Goal: Information Seeking & Learning: Learn about a topic

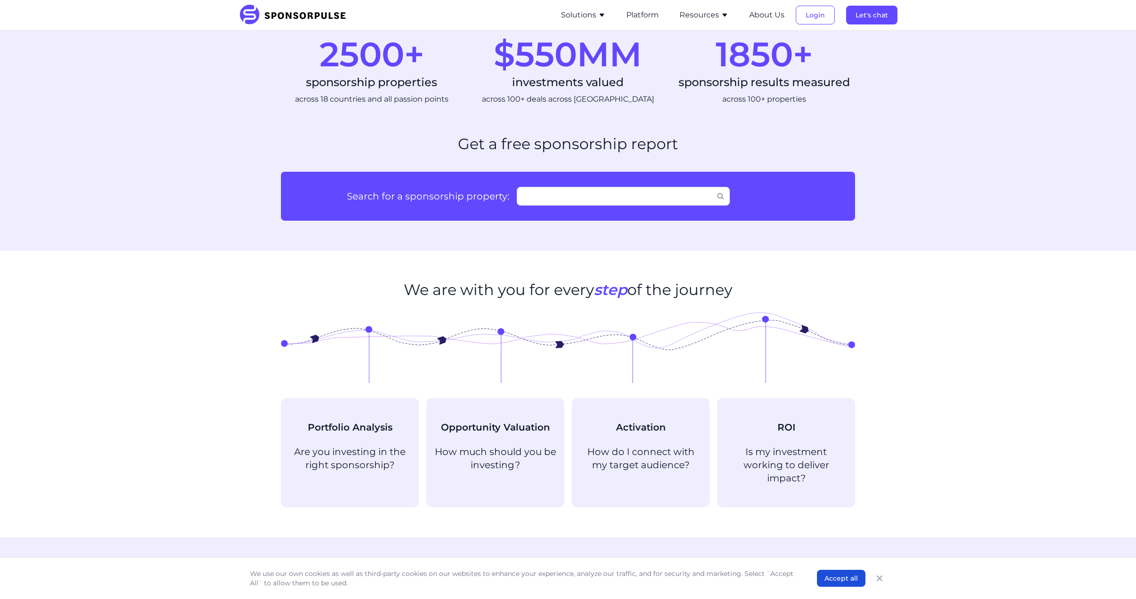
scroll to position [300, 0]
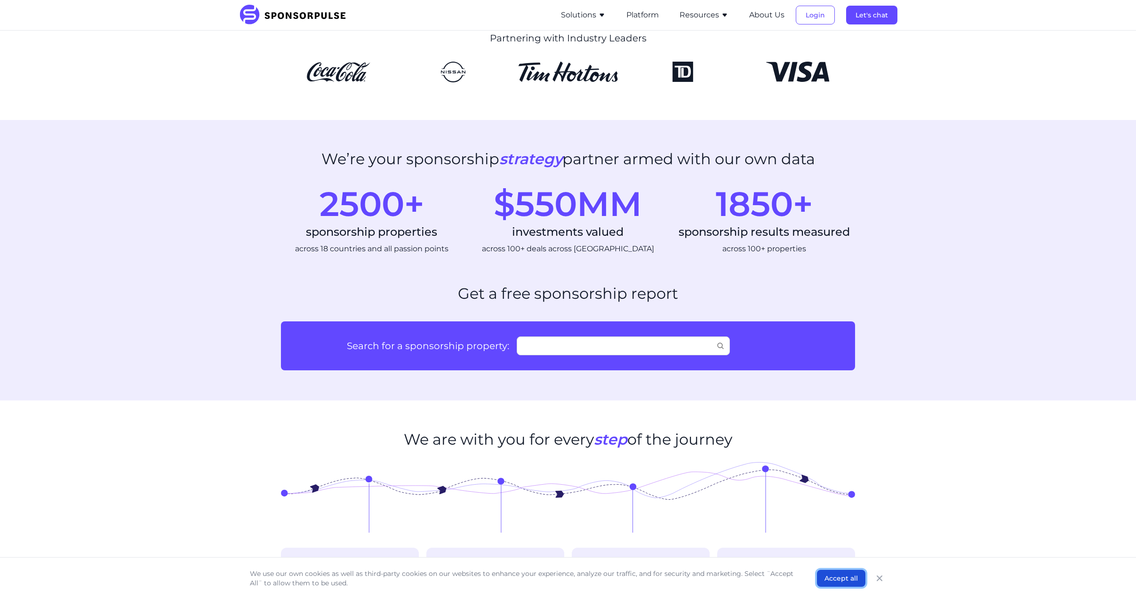
click at [850, 577] on button "Accept all" at bounding box center [841, 578] width 48 height 17
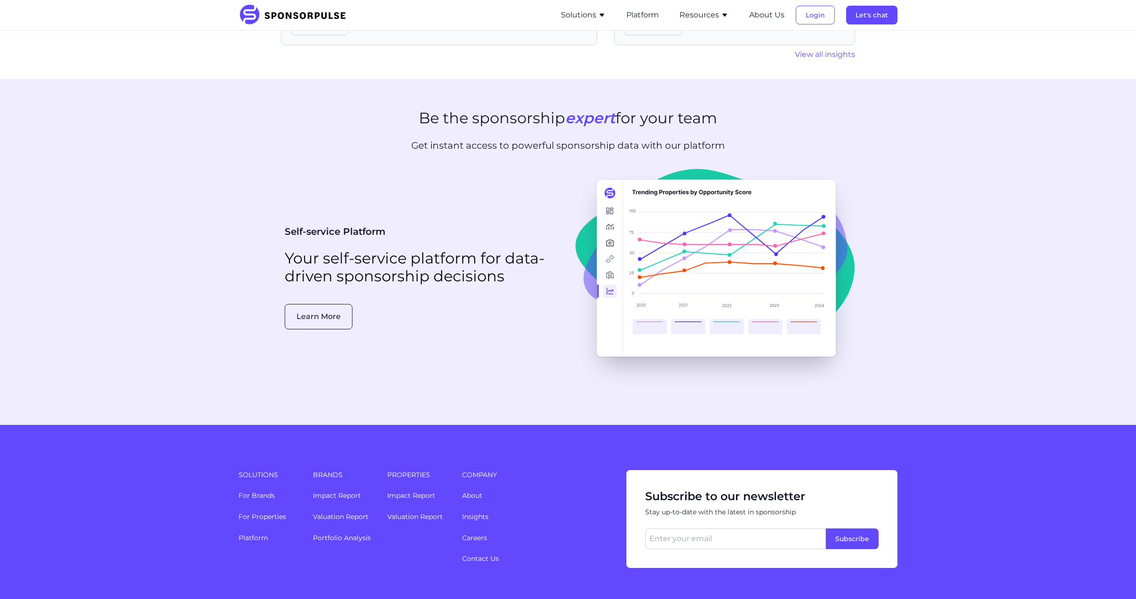
scroll to position [2230, 0]
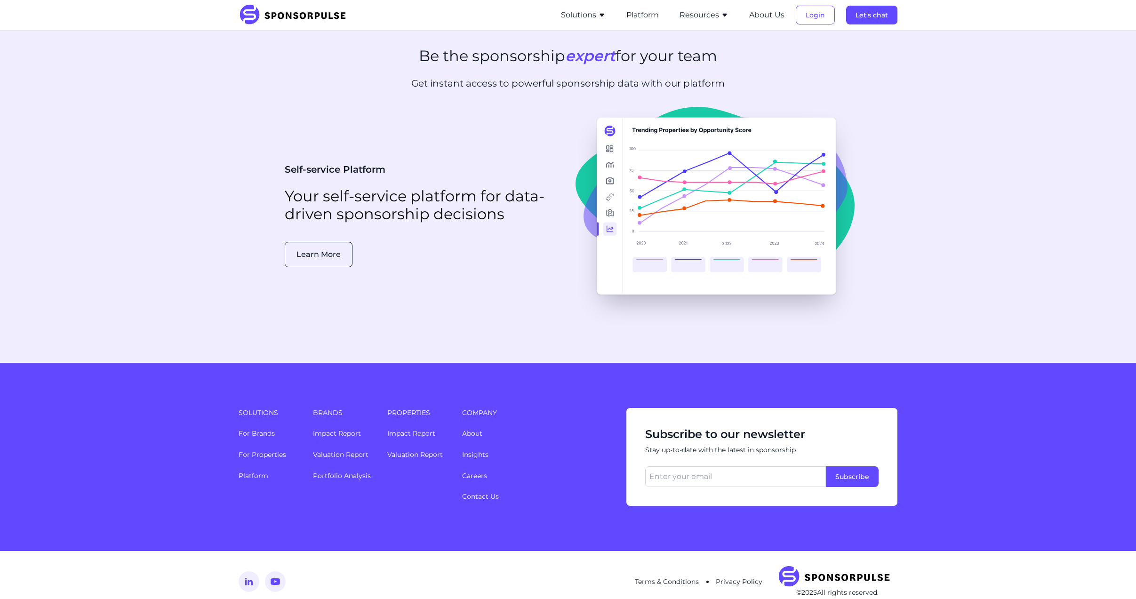
click at [252, 571] on img at bounding box center [249, 581] width 21 height 21
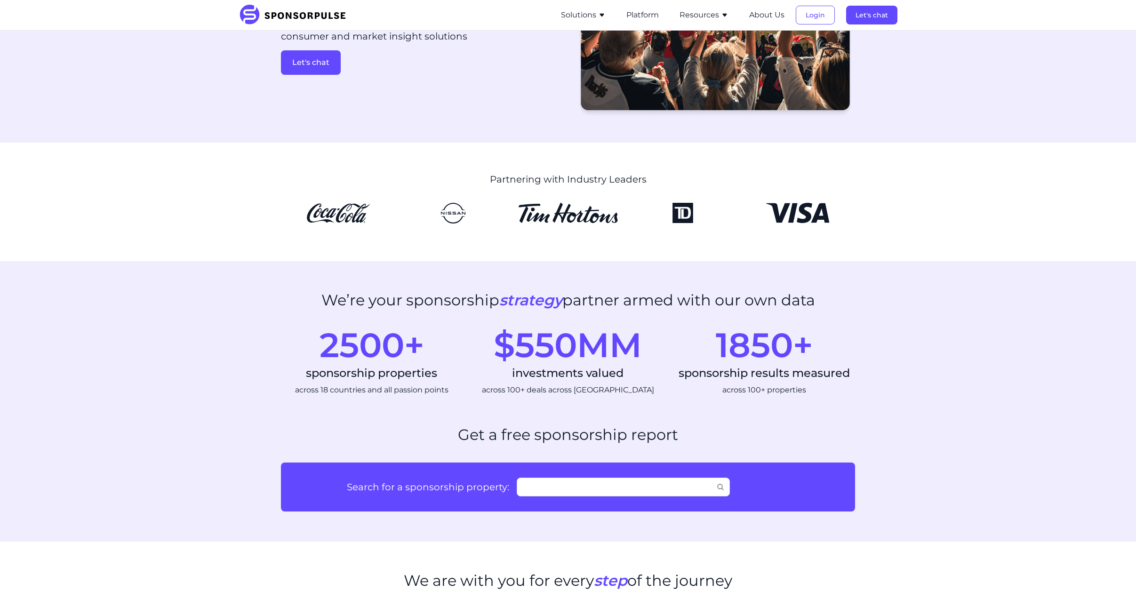
scroll to position [0, 0]
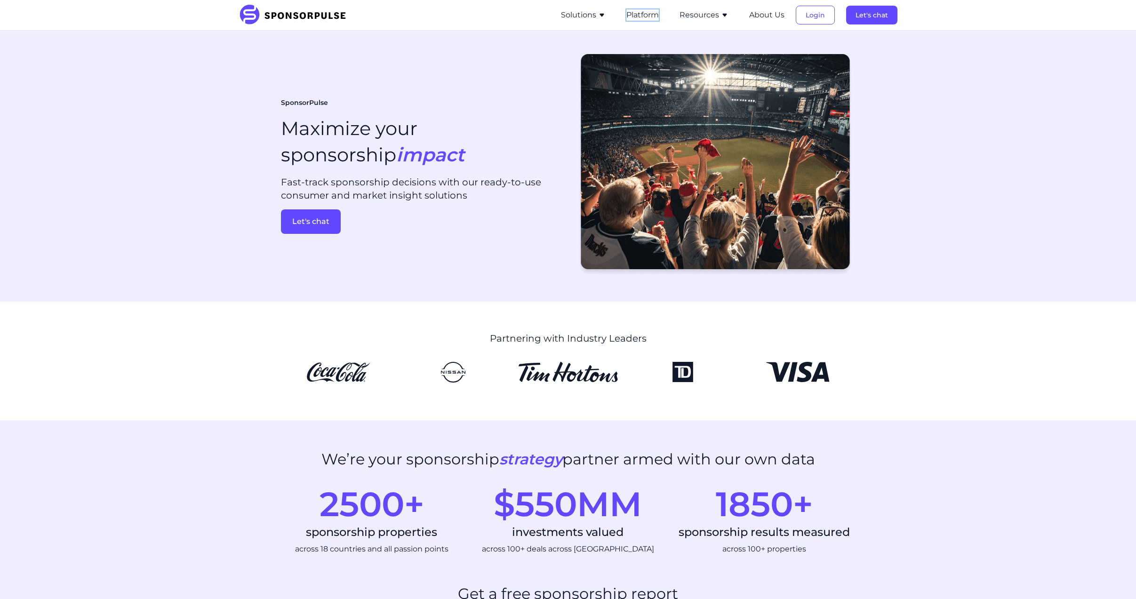
click at [641, 13] on button "Platform" at bounding box center [642, 14] width 32 height 11
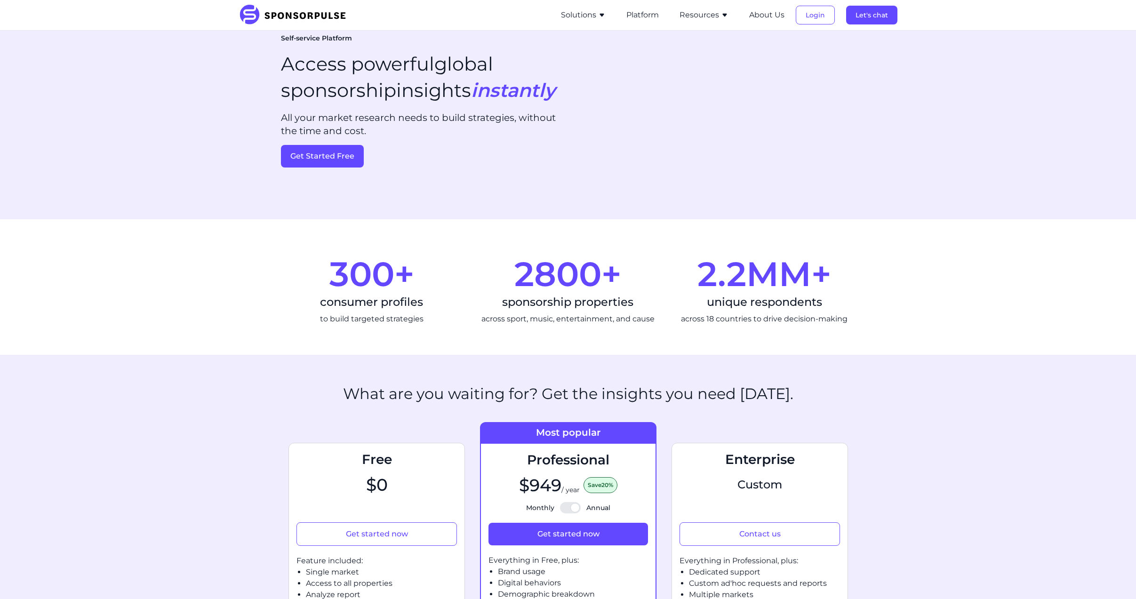
scroll to position [235, 0]
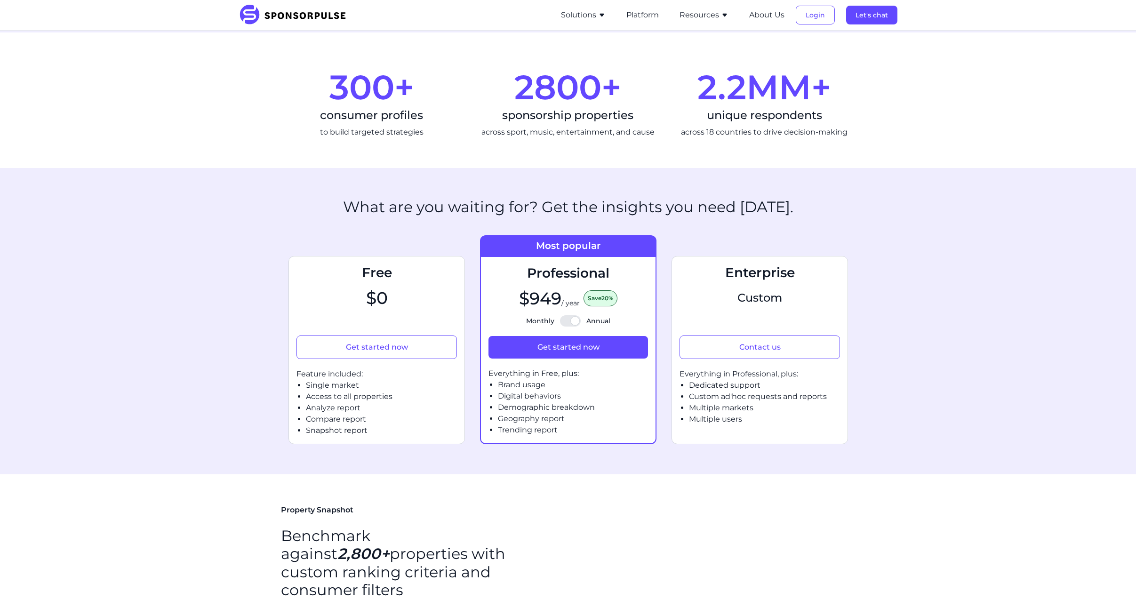
click at [574, 320] on div at bounding box center [570, 320] width 21 height 11
click at [569, 321] on input "Monthly Annual" at bounding box center [568, 321] width 0 height 0
click at [565, 320] on div at bounding box center [570, 320] width 21 height 11
click at [568, 321] on input "Monthly Annual" at bounding box center [568, 321] width 0 height 0
checkbox input "true"
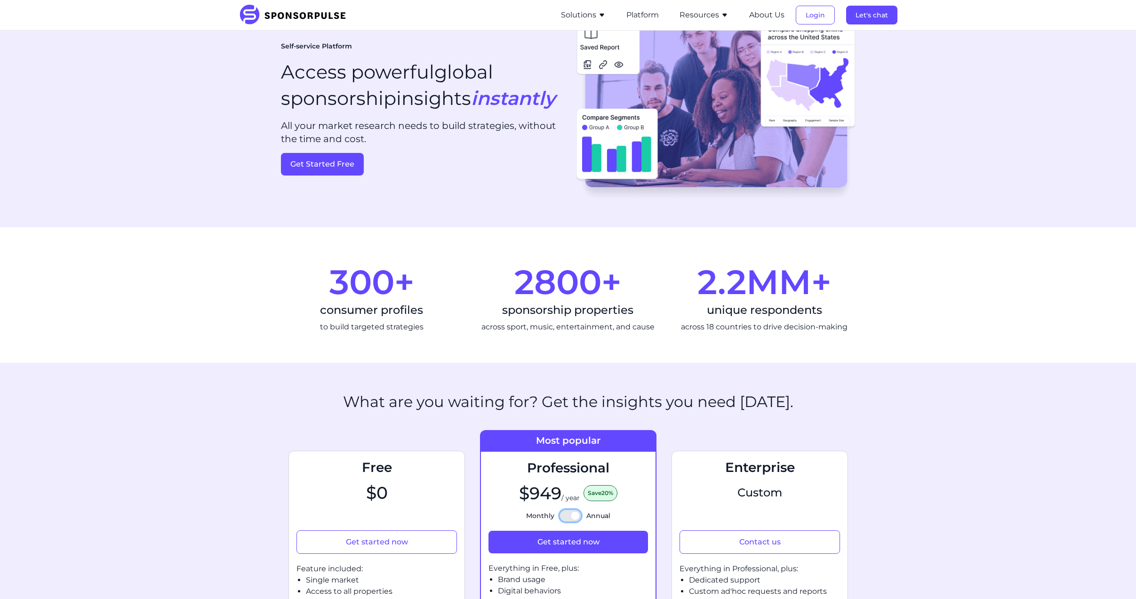
scroll to position [0, 0]
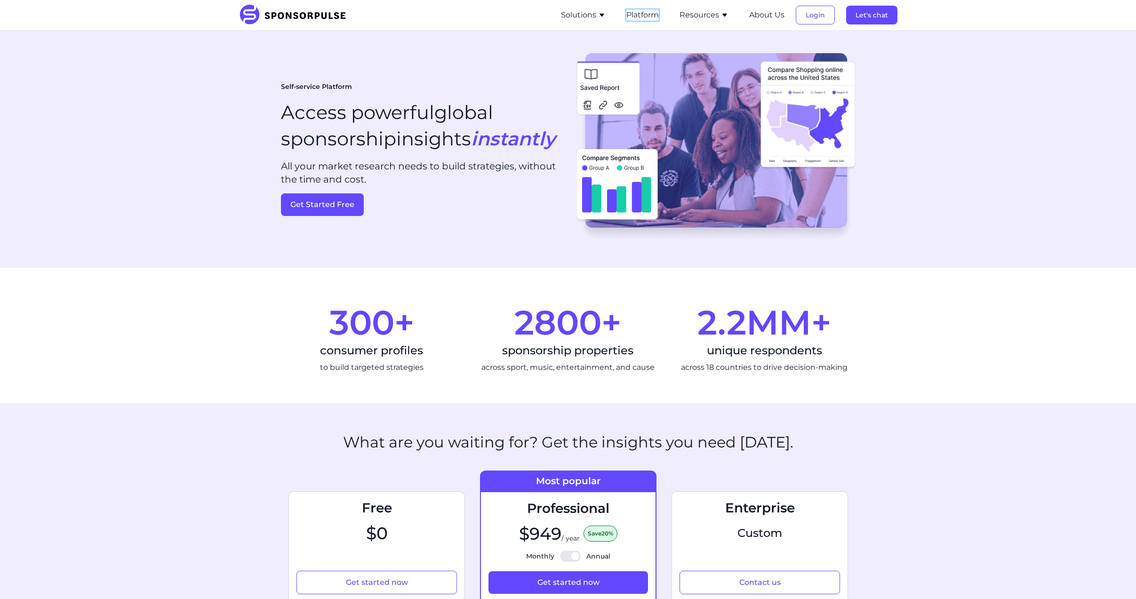
click at [641, 12] on button "Platform" at bounding box center [642, 14] width 32 height 11
click at [581, 17] on button "Solutions" at bounding box center [583, 14] width 45 height 11
click at [136, 397] on section "300+ consumer profiles to build targeted strategies 2800+ sponsorship propertie…" at bounding box center [568, 336] width 1136 height 136
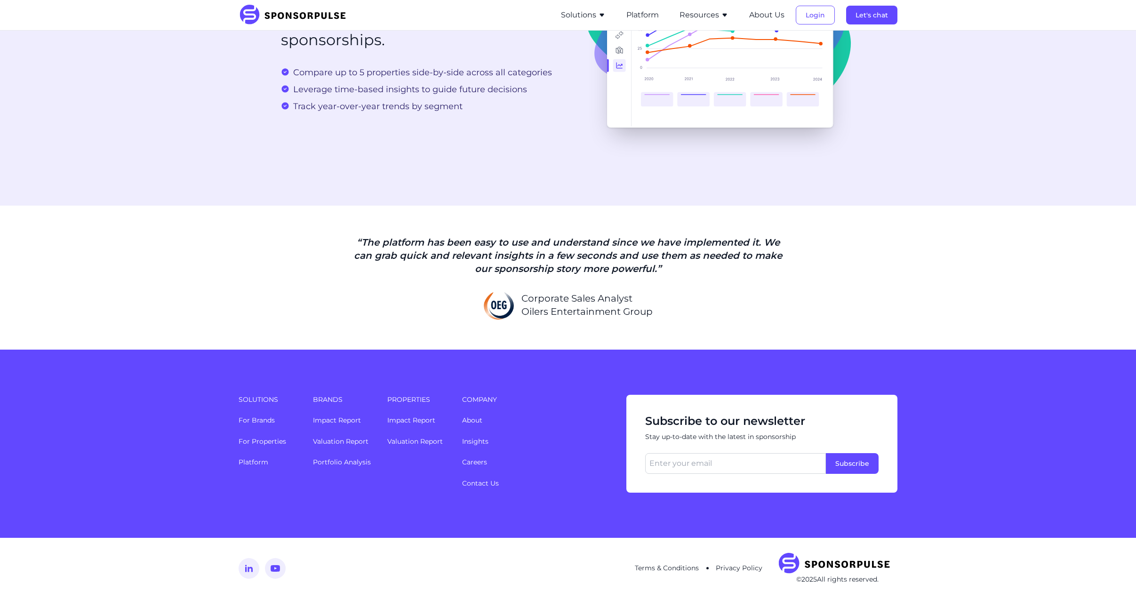
scroll to position [2123, 0]
click at [249, 565] on img at bounding box center [249, 568] width 21 height 21
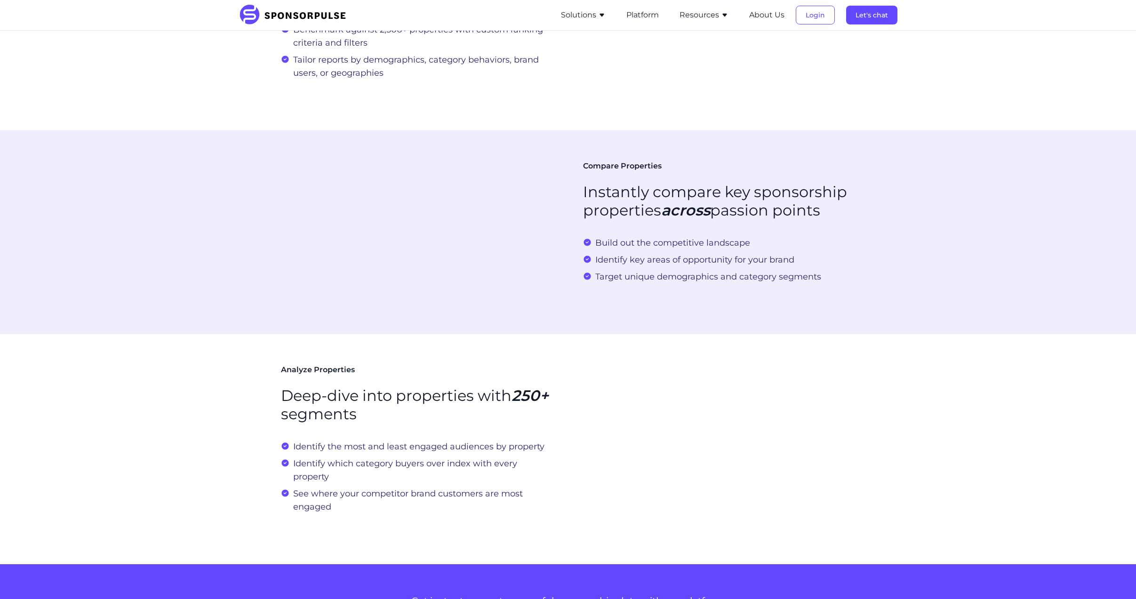
scroll to position [805, 0]
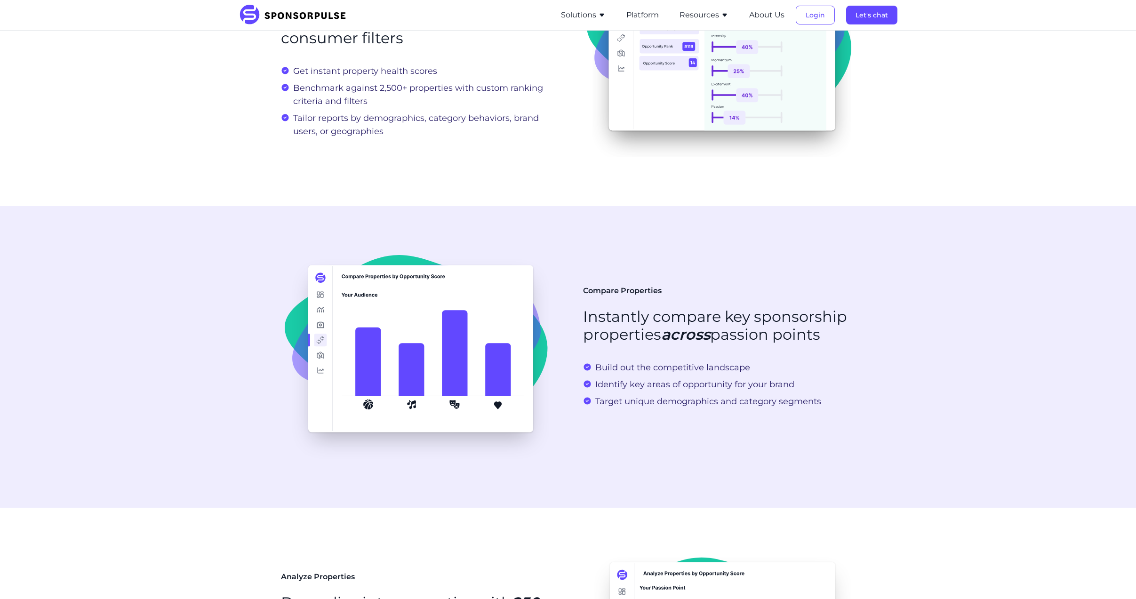
click at [279, 78] on section "Property Snapshot Benchmark against 2,800+ properties with custom ranking crite…" at bounding box center [568, 56] width 1136 height 302
click at [851, 156] on img at bounding box center [719, 55] width 264 height 219
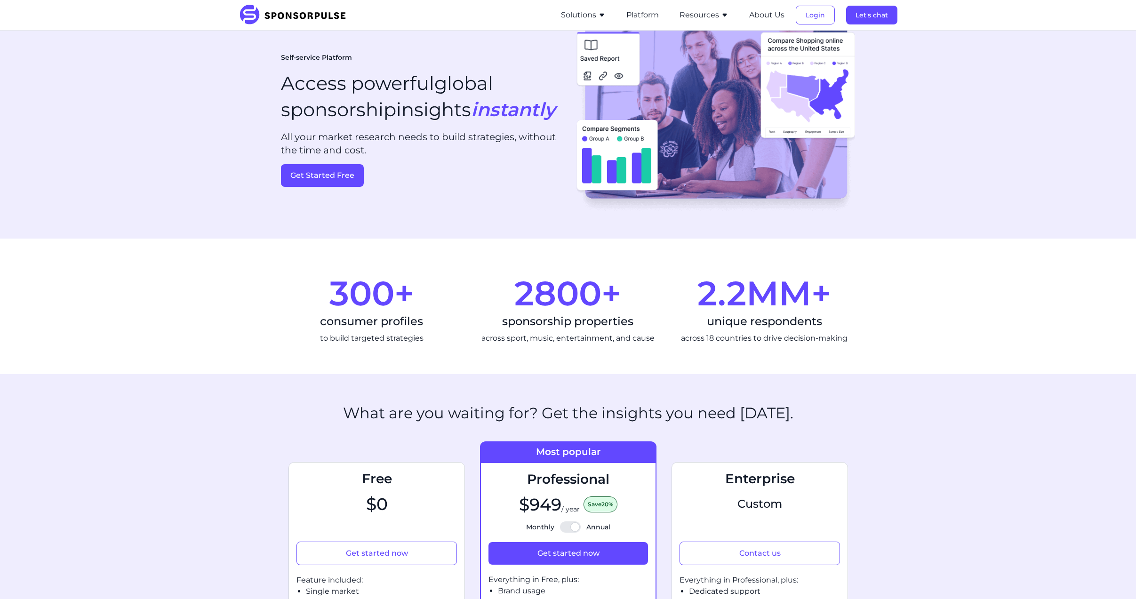
scroll to position [0, 0]
